Goal: Find specific page/section: Find specific page/section

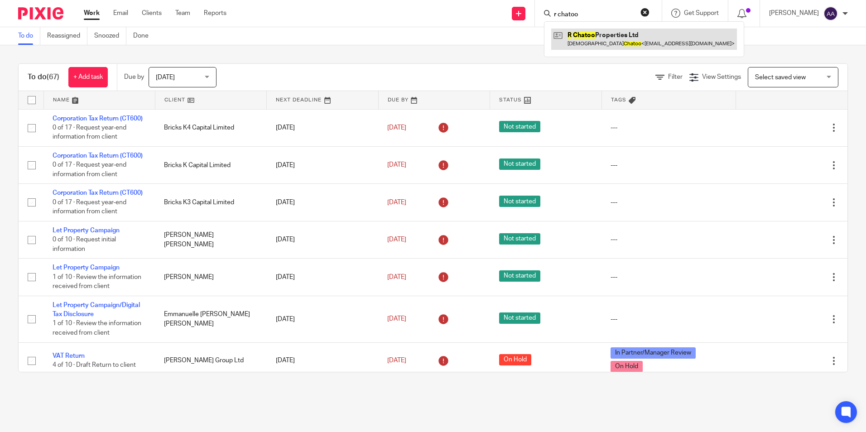
type input "r chatoo"
click at [603, 36] on link at bounding box center [644, 39] width 186 height 21
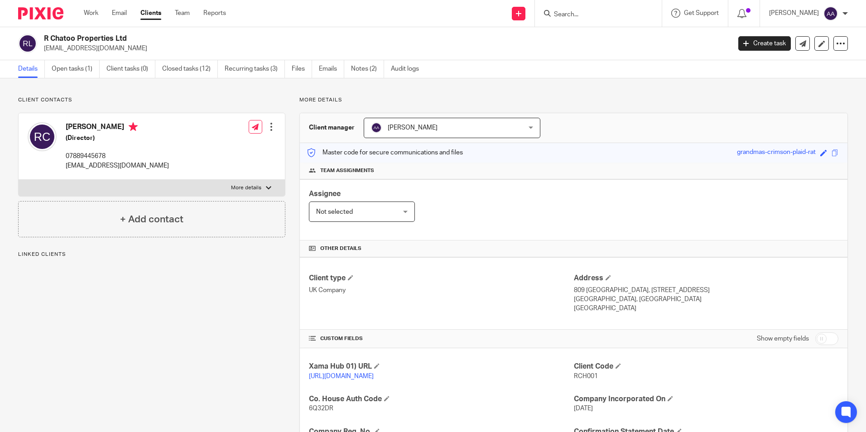
scroll to position [261, 0]
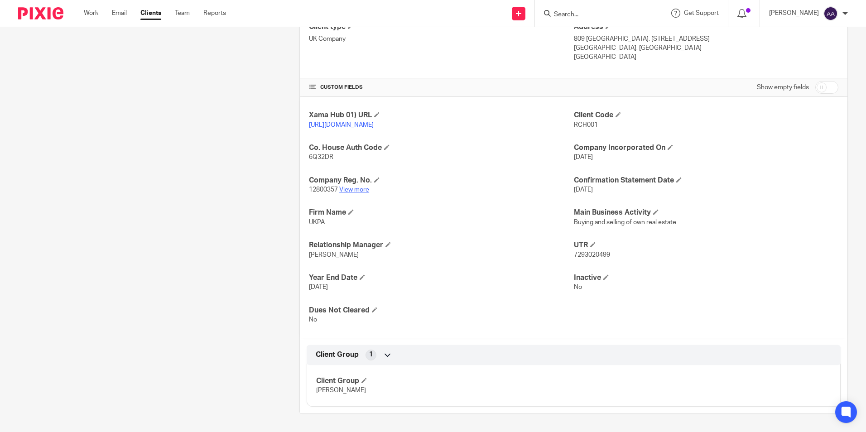
click at [360, 191] on link "View more" at bounding box center [354, 190] width 30 height 6
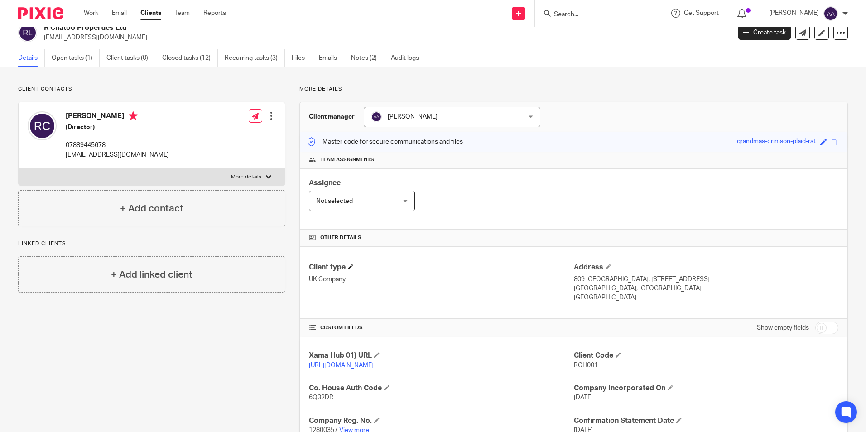
scroll to position [0, 0]
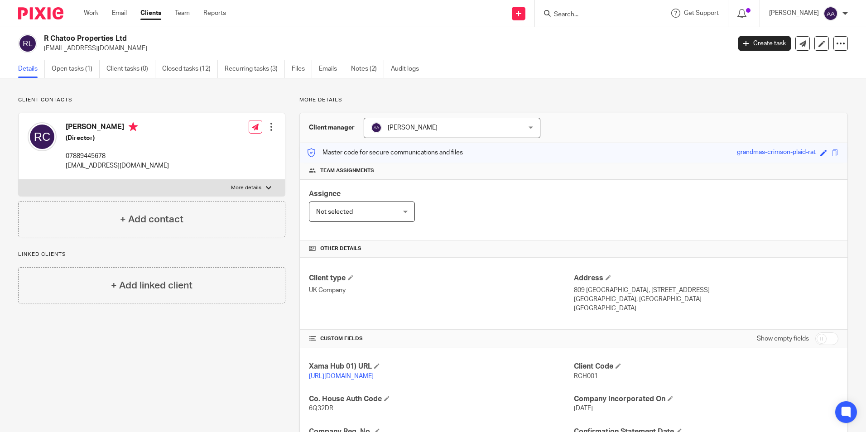
click at [527, 120] on div "[PERSON_NAME] [PERSON_NAME]" at bounding box center [452, 128] width 177 height 20
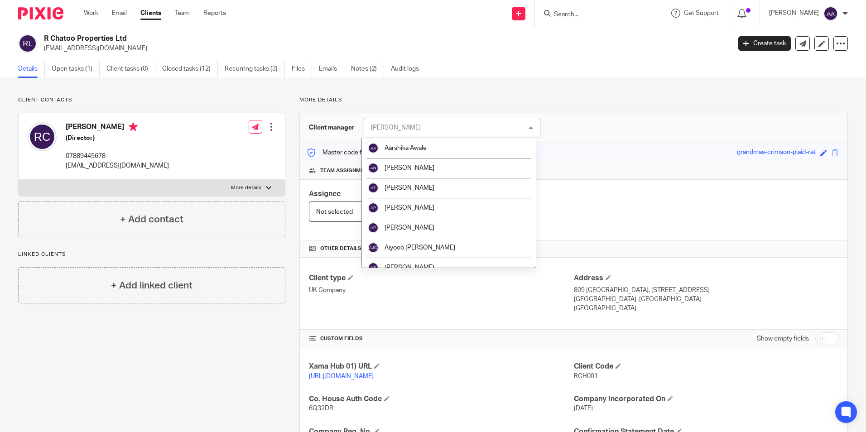
click at [527, 120] on div "[PERSON_NAME] [PERSON_NAME]" at bounding box center [452, 128] width 177 height 20
